Goal: Information Seeking & Learning: Learn about a topic

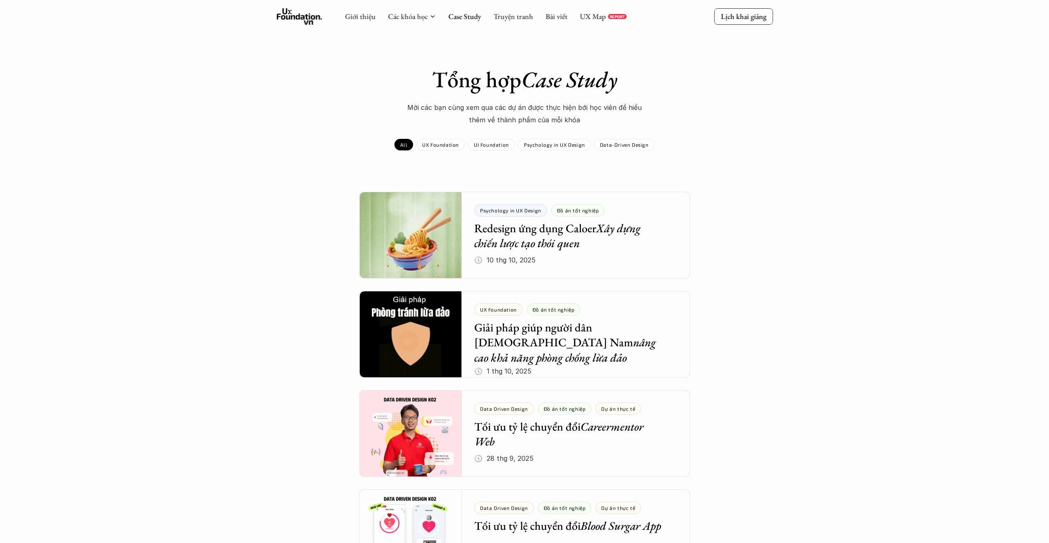
click at [556, 254] on div at bounding box center [524, 235] width 331 height 87
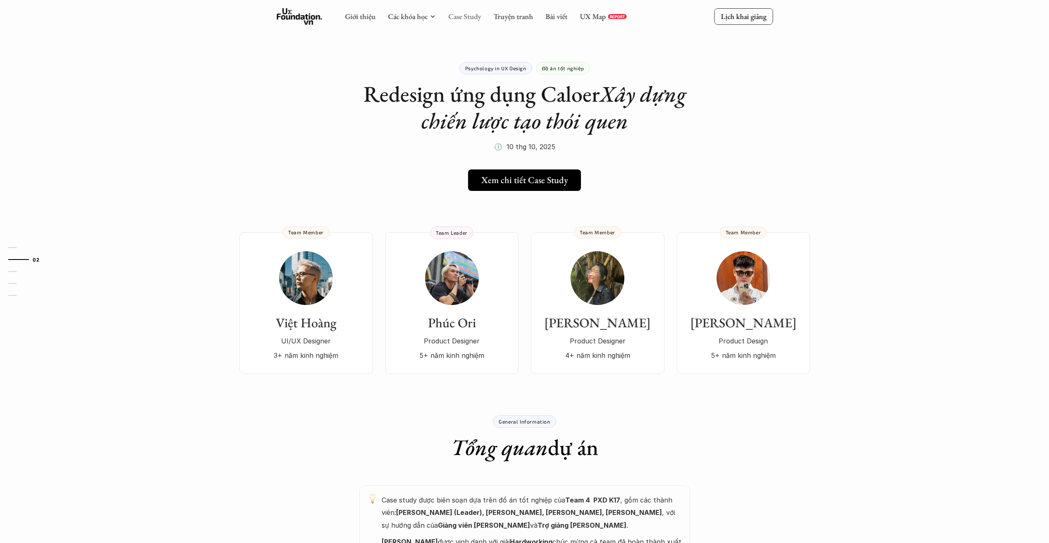
click at [467, 17] on link "Case Study" at bounding box center [464, 17] width 33 height 10
